Goal: Transaction & Acquisition: Purchase product/service

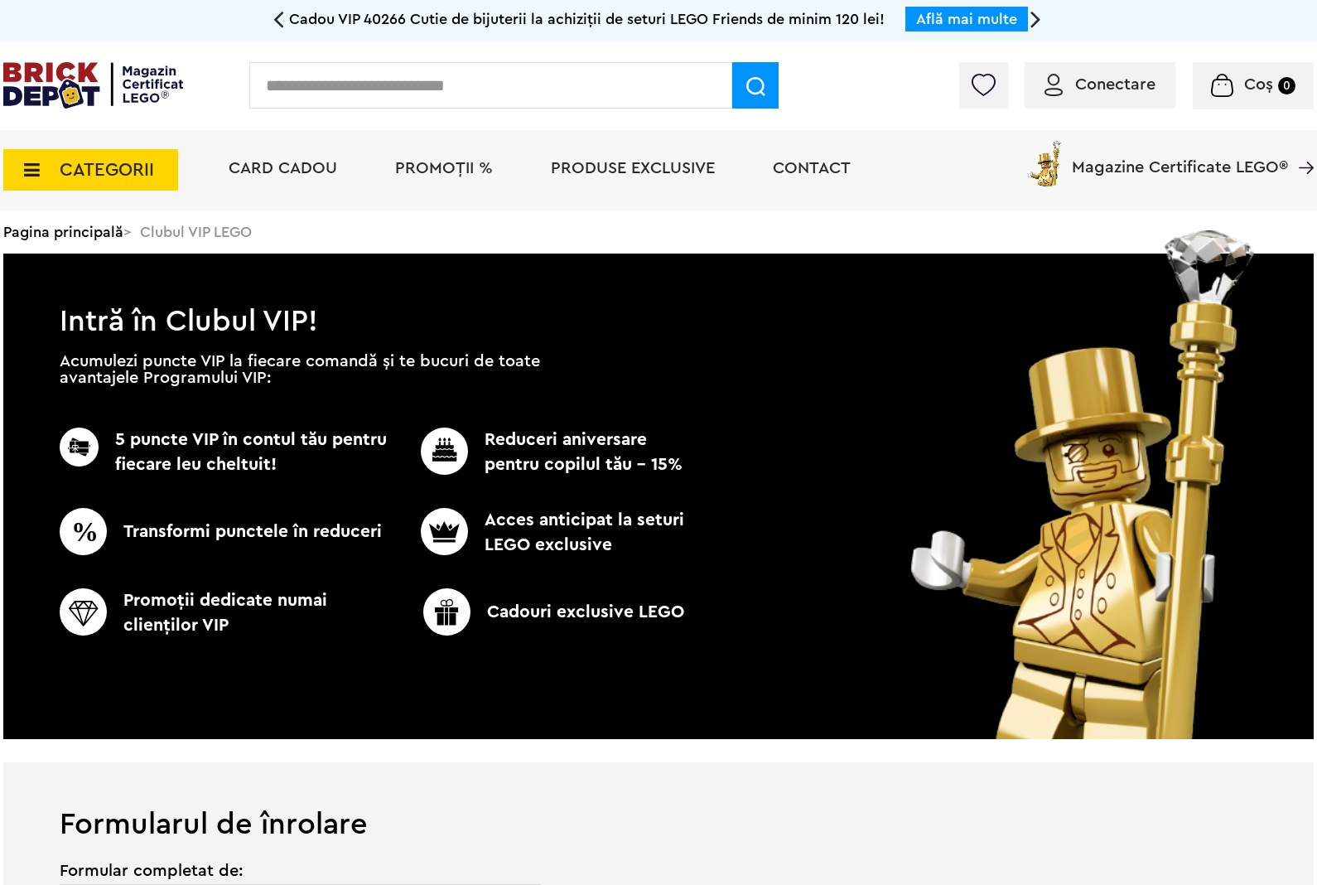
type input "**********"
click at [421, 73] on input "text" at bounding box center [490, 85] width 483 height 46
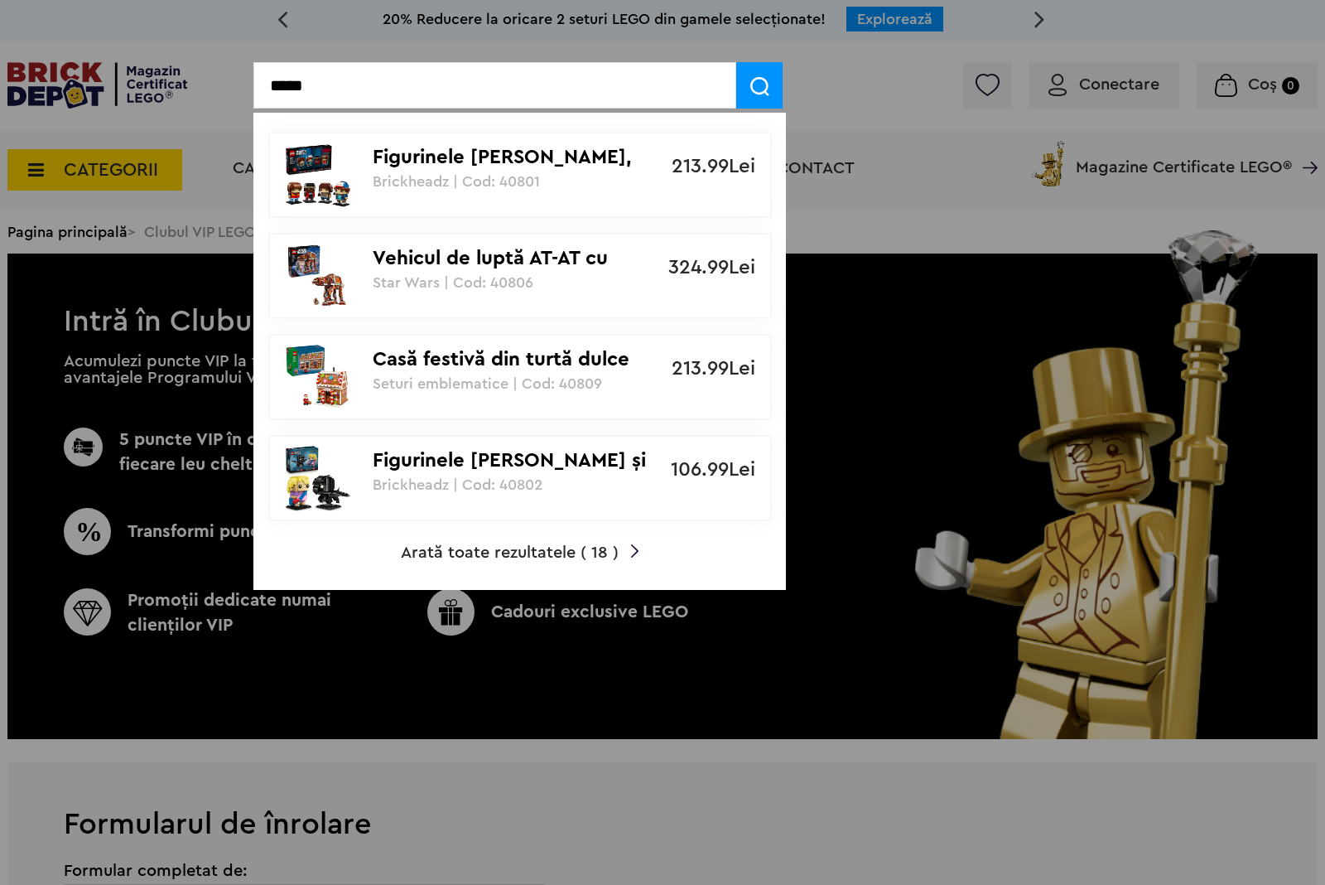
type input "*****"
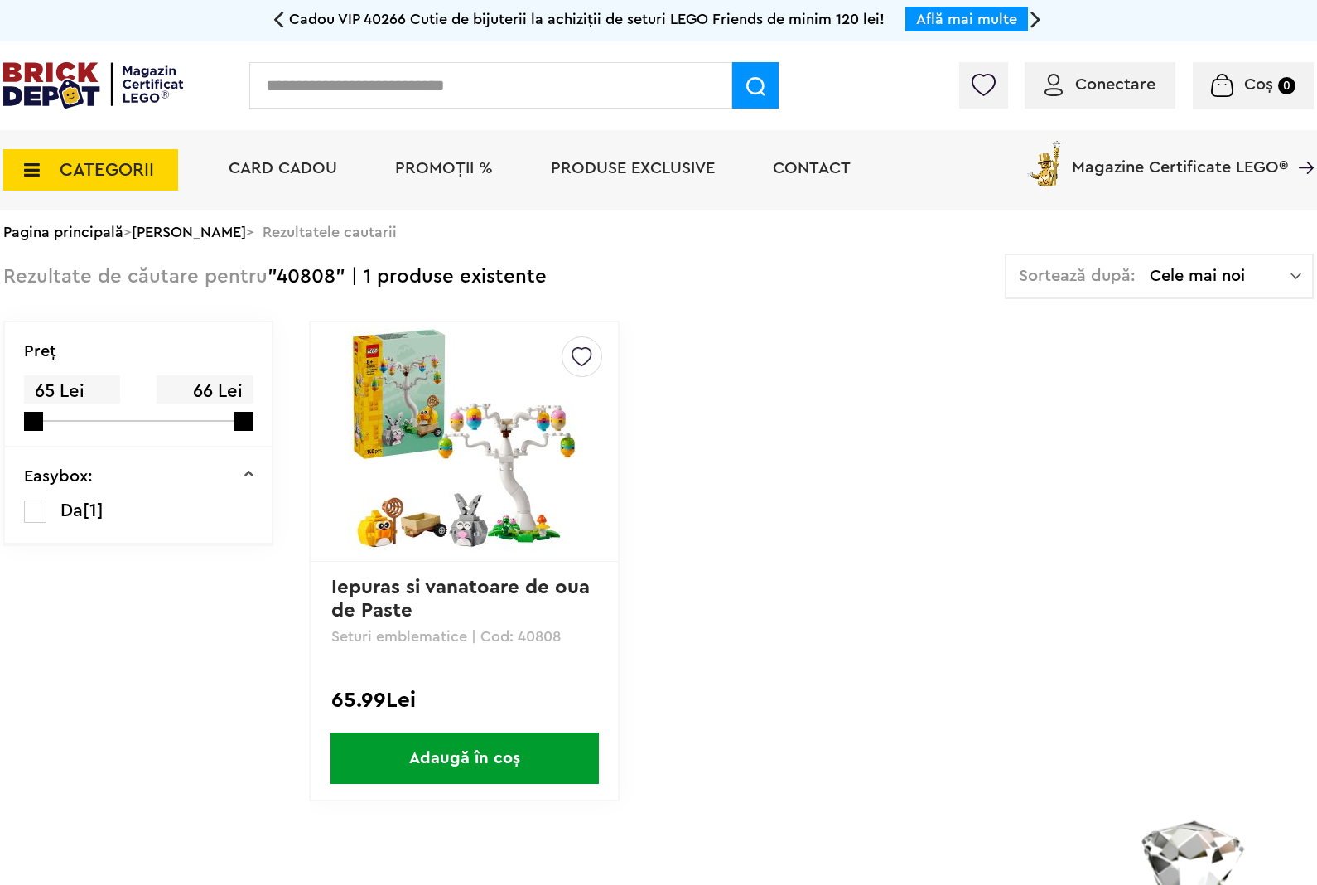
click at [498, 526] on img at bounding box center [465, 442] width 232 height 232
